Goal: Check status: Check status

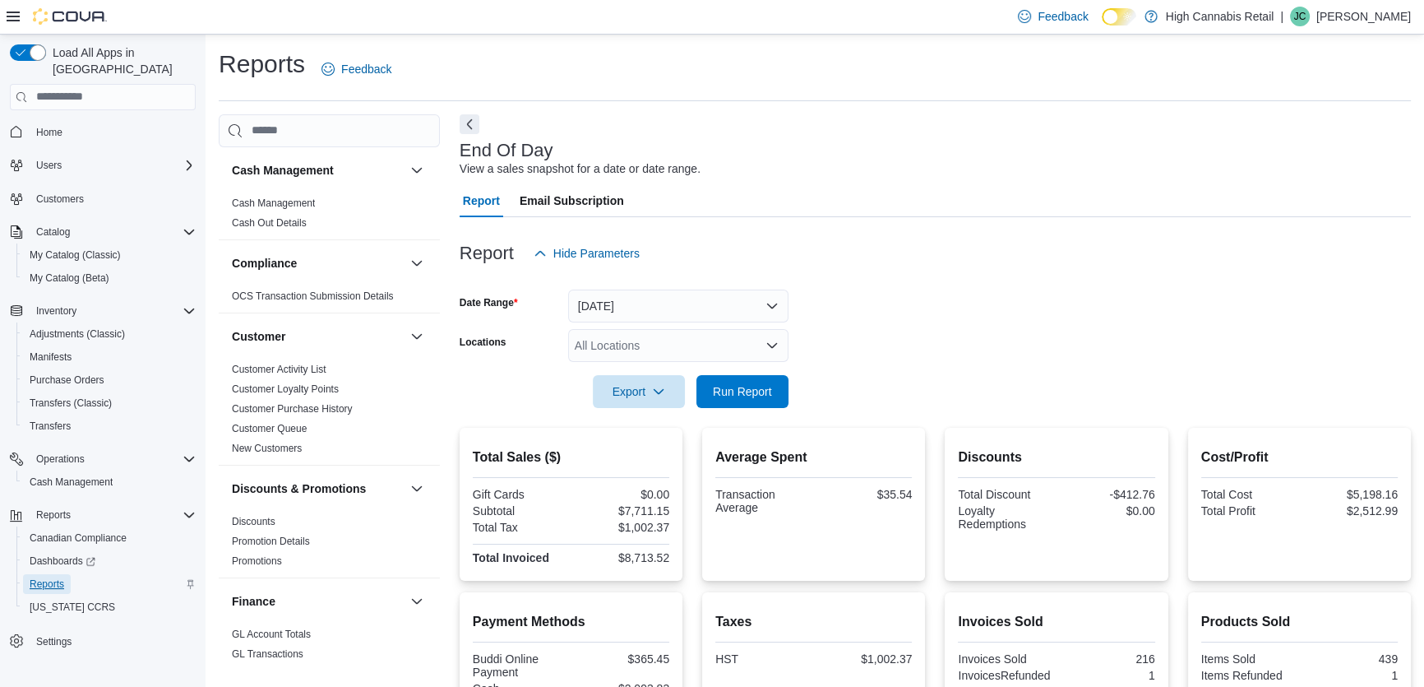
click at [44, 577] on span "Reports" at bounding box center [47, 583] width 35 height 13
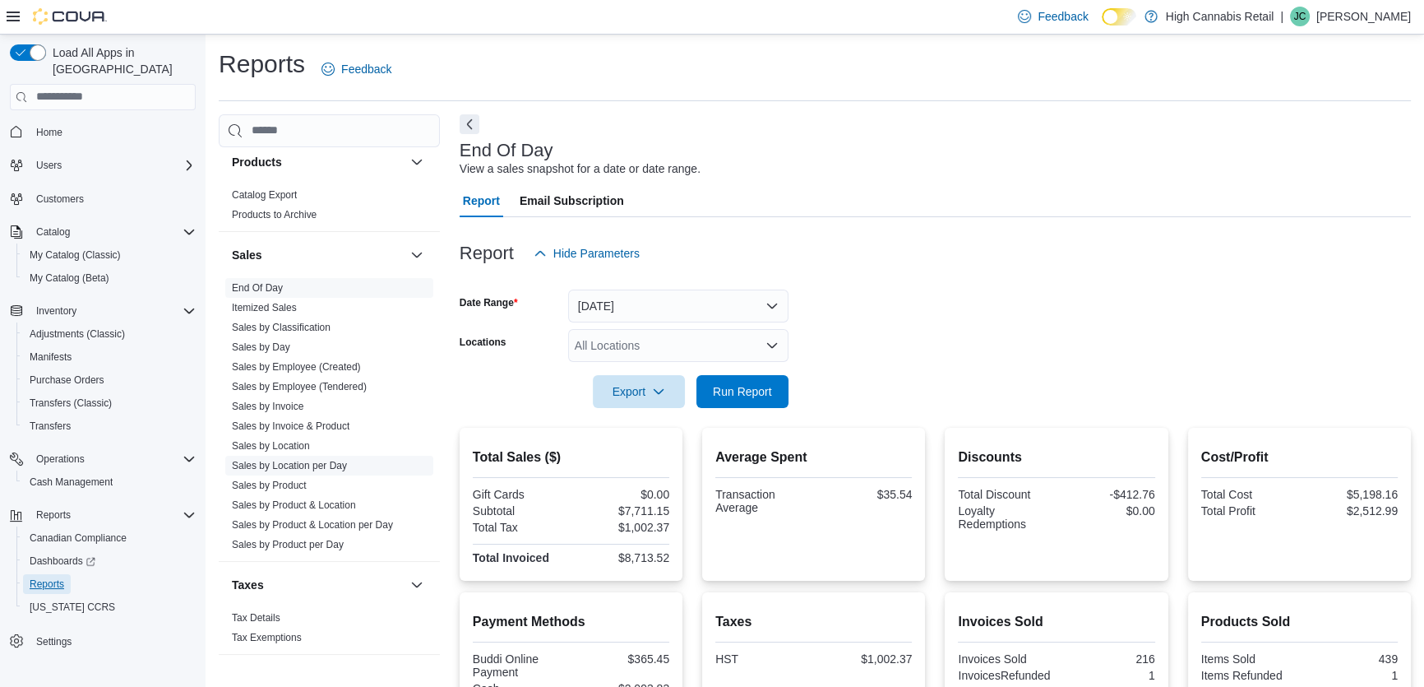
scroll to position [1049, 0]
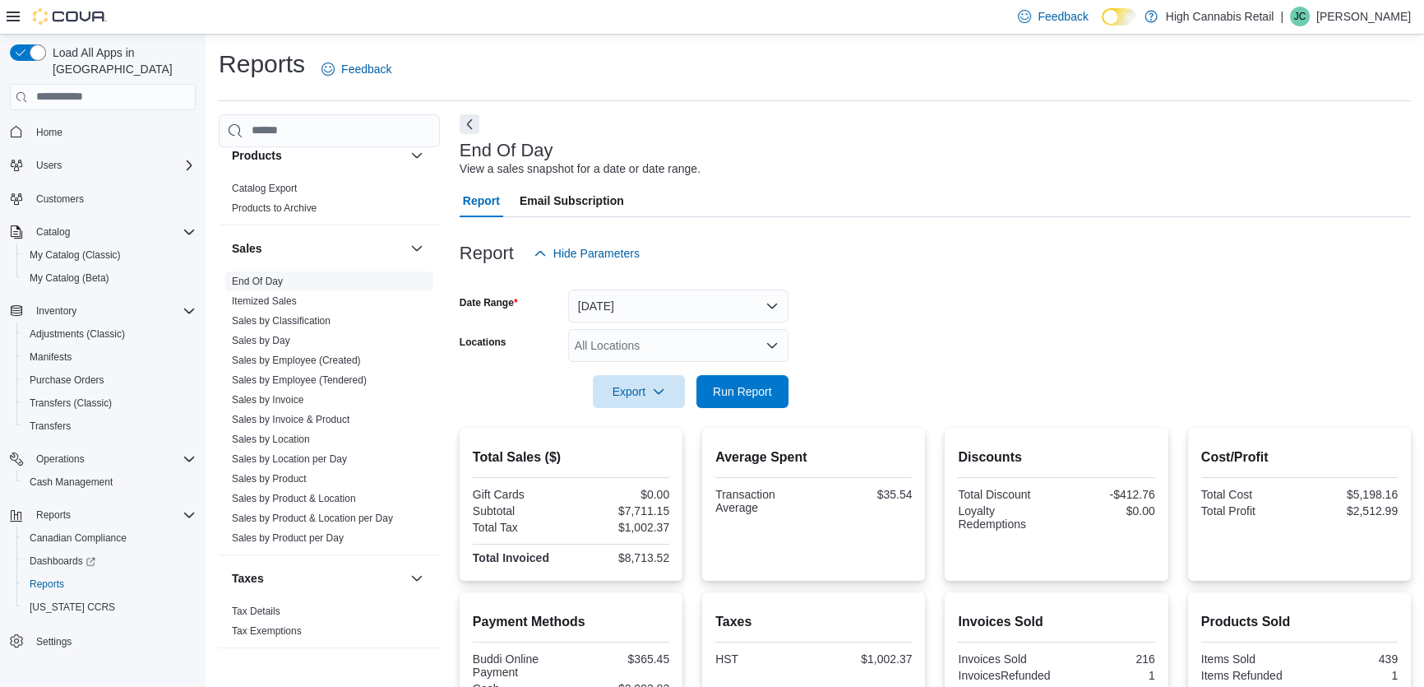
click at [263, 284] on link "End Of Day" at bounding box center [257, 282] width 51 height 12
click at [280, 435] on link "Sales by Location" at bounding box center [271, 439] width 78 height 12
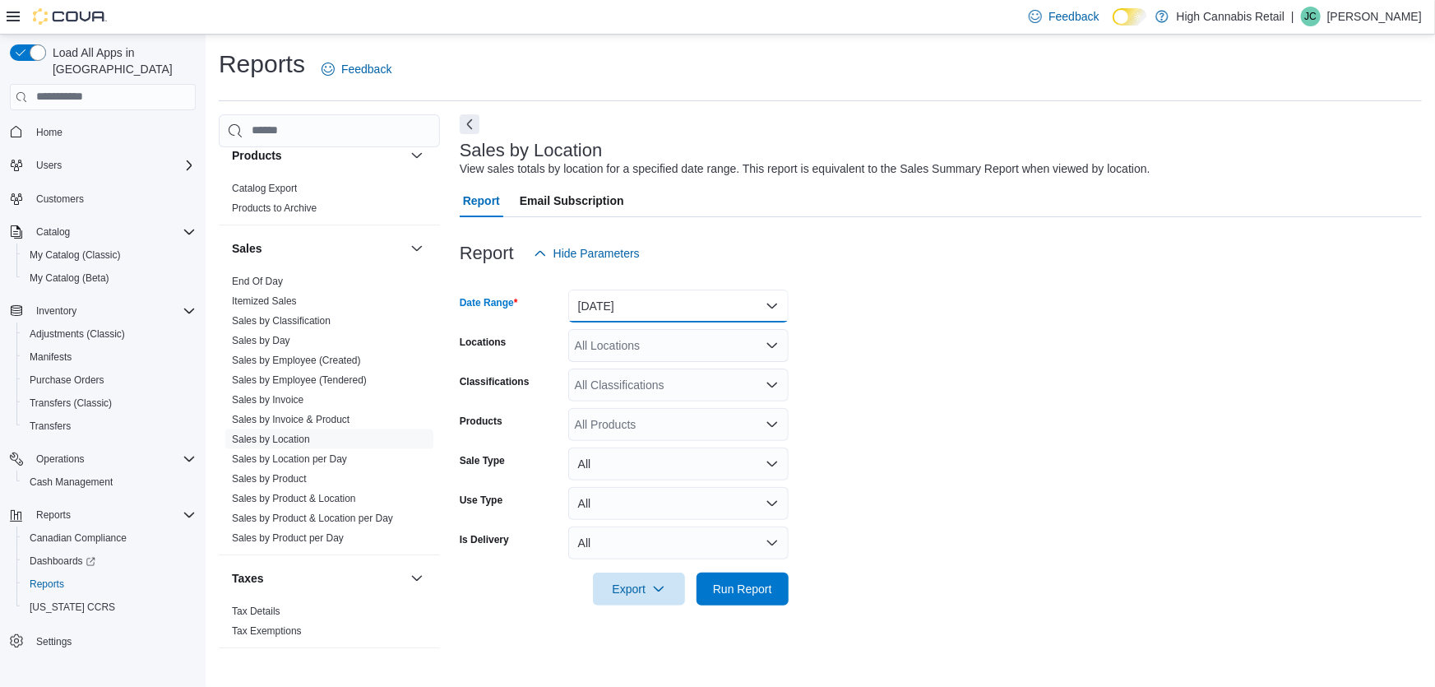
click at [657, 300] on button "[DATE]" at bounding box center [678, 305] width 220 height 33
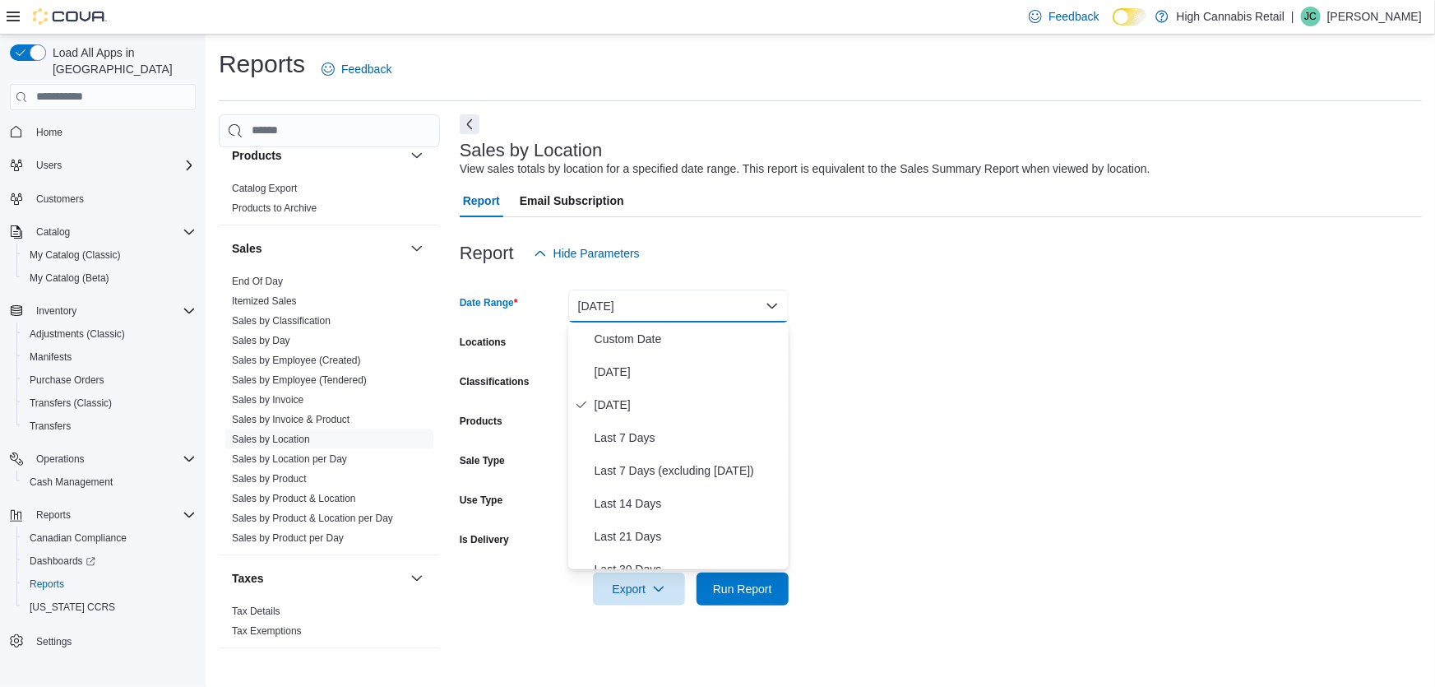
click at [952, 477] on form "Date Range [DATE] Locations All Locations Classifications All Classifications P…" at bounding box center [941, 438] width 962 height 336
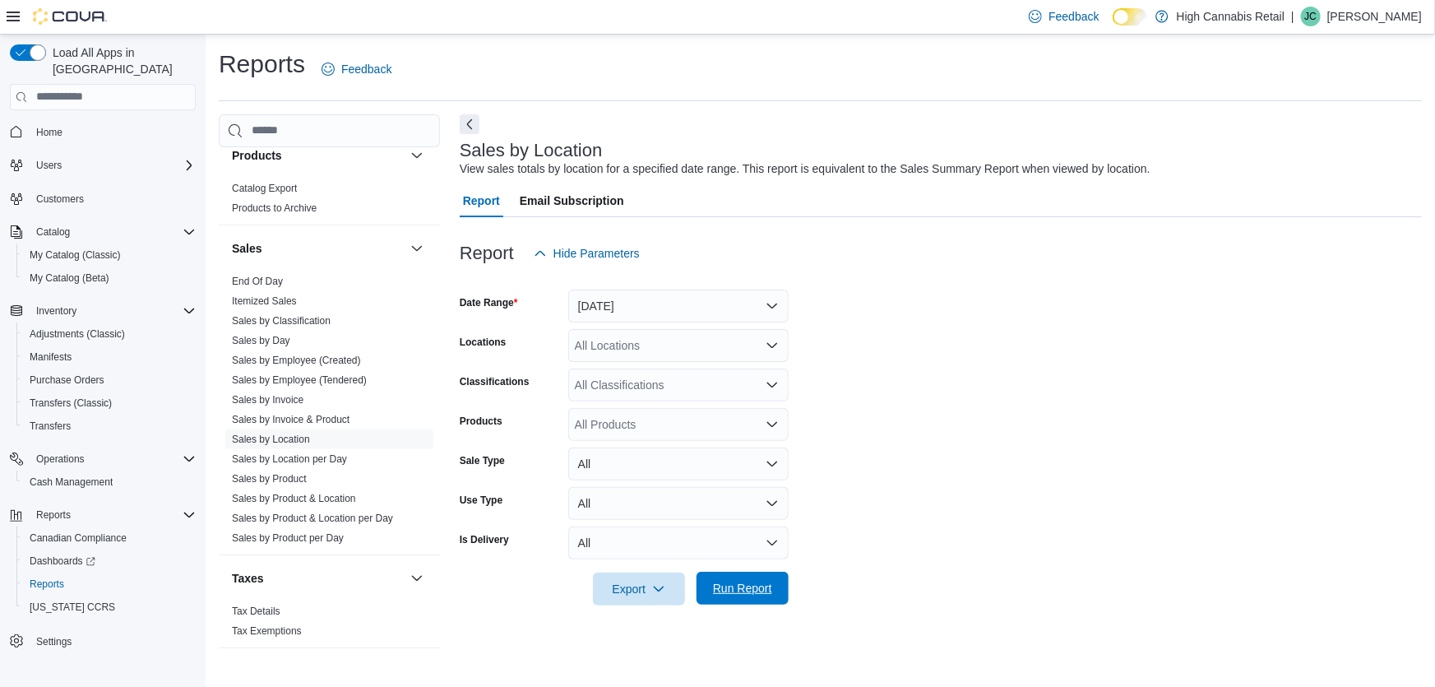
click at [740, 588] on span "Run Report" at bounding box center [742, 588] width 59 height 16
